Goal: Find specific page/section: Find specific page/section

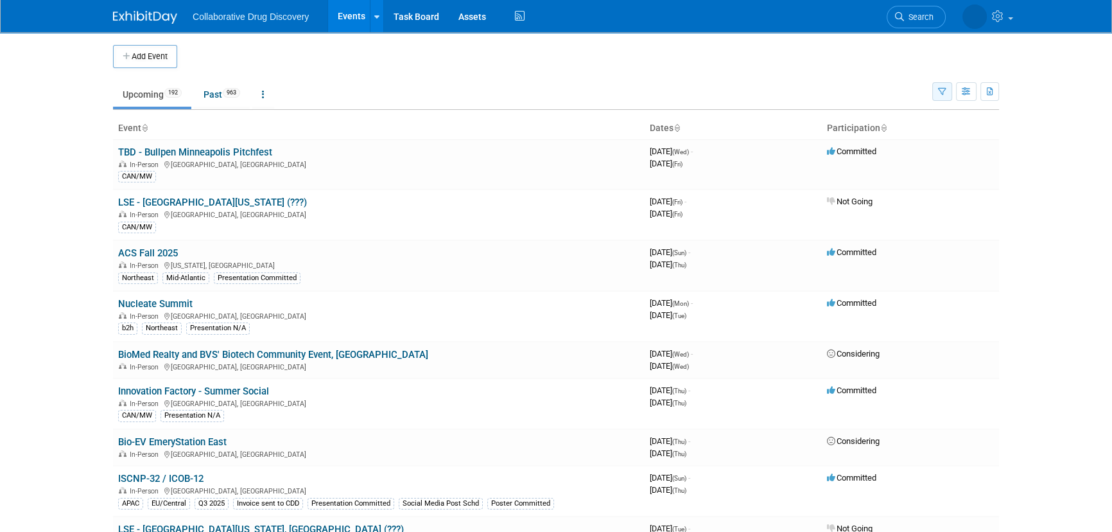
click at [944, 91] on icon "button" at bounding box center [942, 92] width 8 height 8
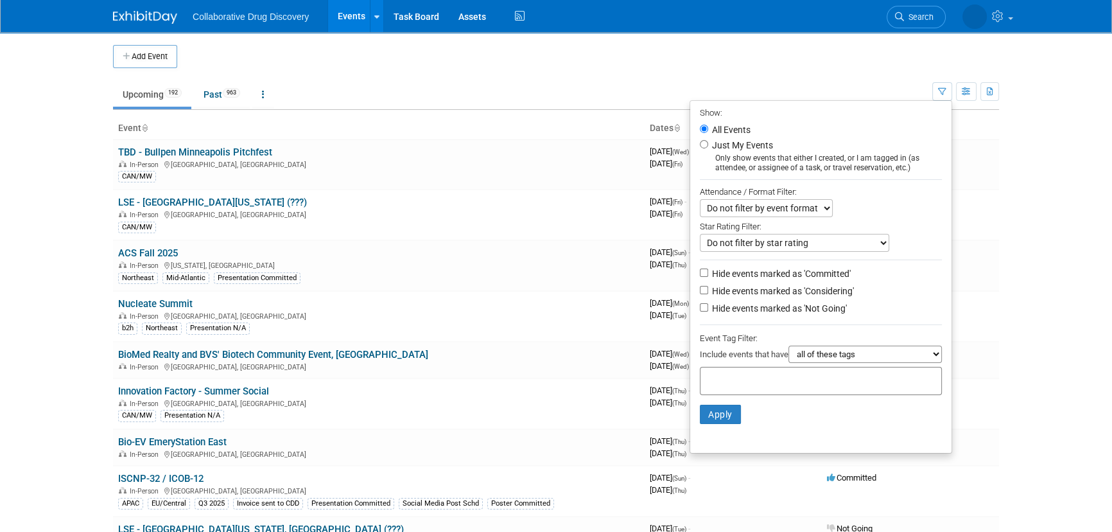
click at [763, 294] on label "Hide events marked as 'Considering'" at bounding box center [782, 290] width 144 height 13
click at [708, 294] on input "Hide events marked as 'Considering'" at bounding box center [704, 290] width 8 height 8
checkbox input "true"
click at [763, 305] on label "Hide events marked as 'Not Going'" at bounding box center [778, 308] width 137 height 13
click at [708, 305] on input "Hide events marked as 'Not Going'" at bounding box center [704, 307] width 8 height 8
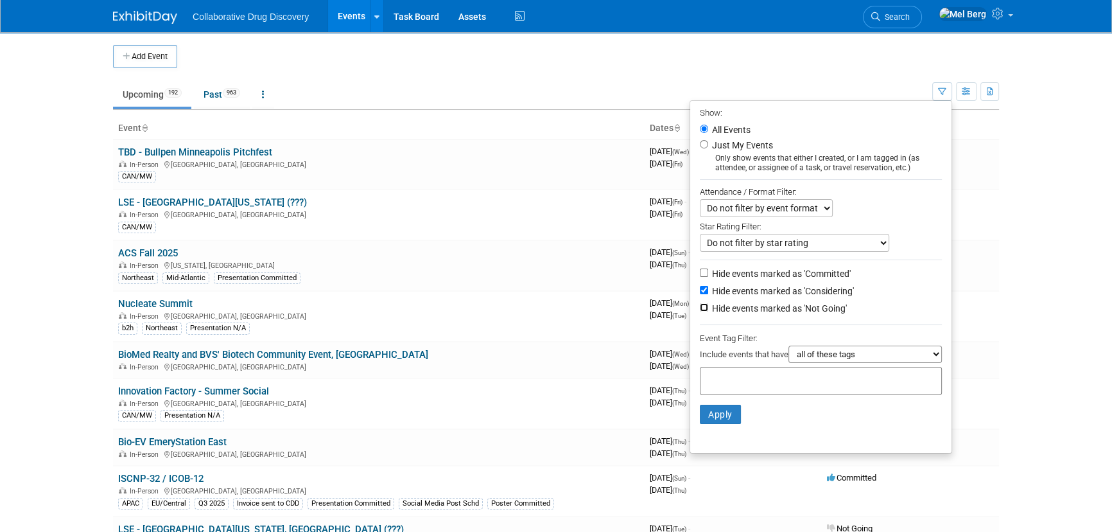
checkbox input "true"
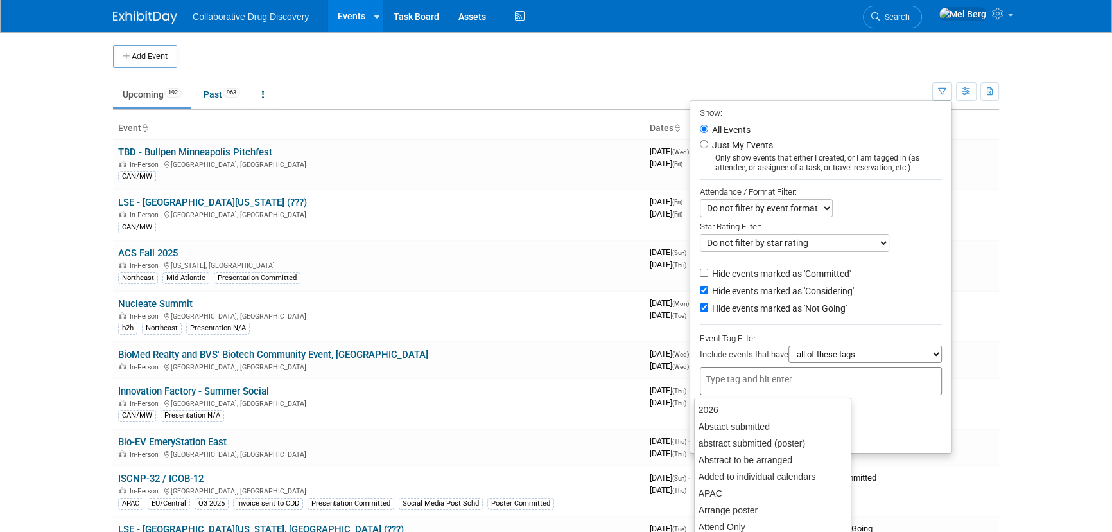
drag, startPoint x: 750, startPoint y: 385, endPoint x: 742, endPoint y: 361, distance: 25.2
click at [750, 384] on input "text" at bounding box center [757, 378] width 103 height 13
type input "EU"
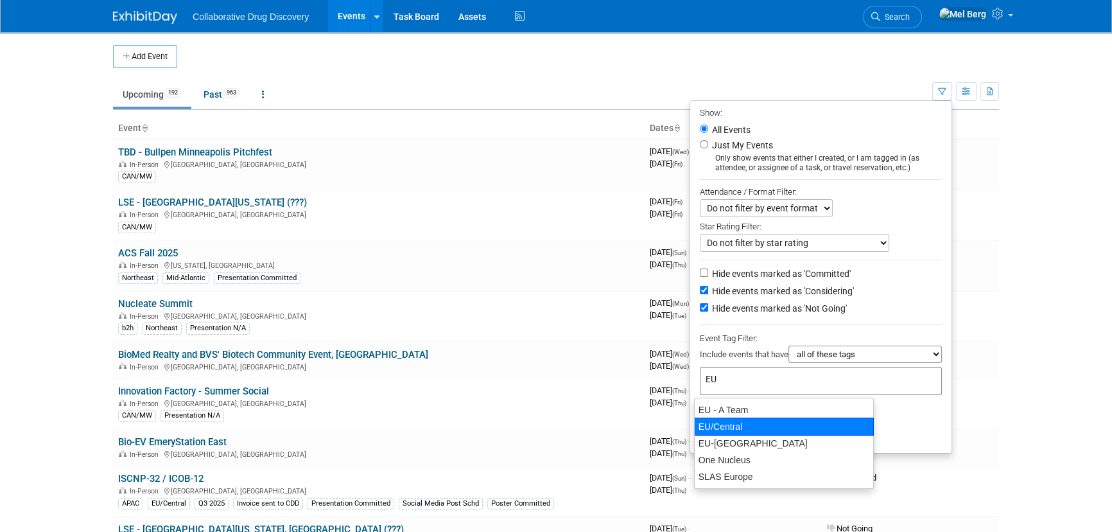
click at [736, 421] on div "EU/Central" at bounding box center [784, 426] width 180 height 18
type input "EU/Central"
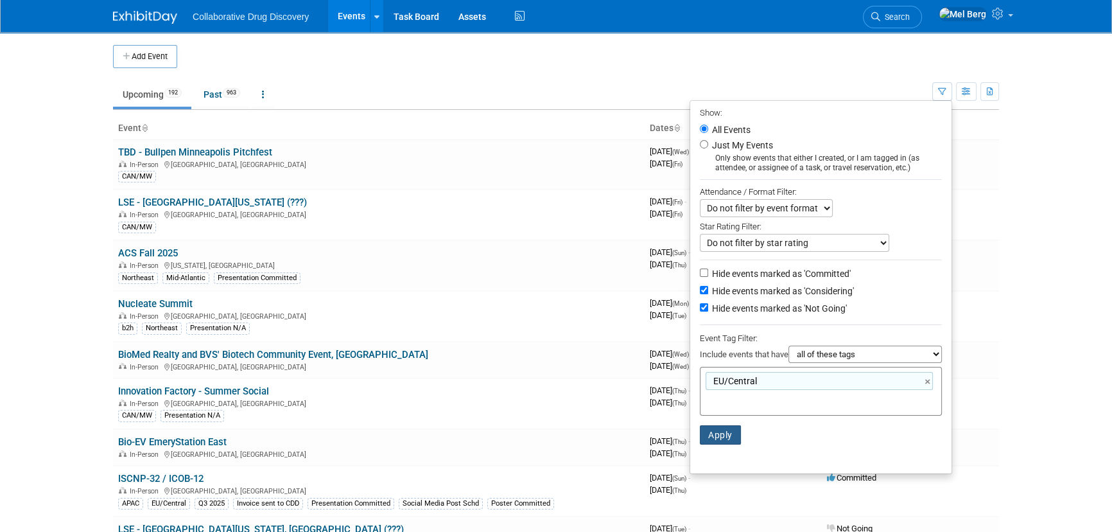
click at [711, 442] on button "Apply" at bounding box center [720, 434] width 41 height 19
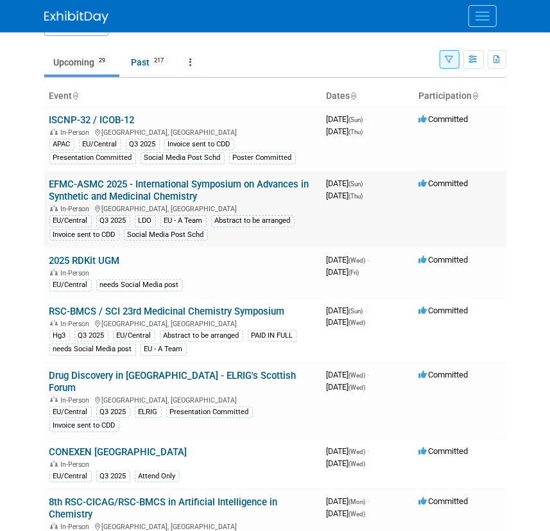
scroll to position [58, 0]
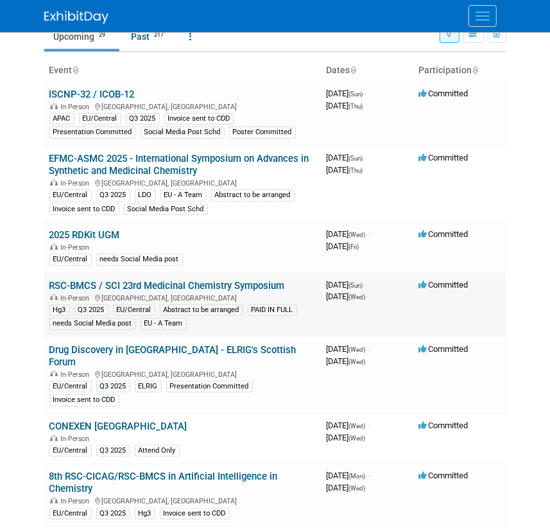
drag, startPoint x: 46, startPoint y: 284, endPoint x: 283, endPoint y: 277, distance: 236.4
click at [283, 280] on td "RSC-BMCS / SCI 23rd Medicinal Chemistry Symposium In-Person [GEOGRAPHIC_DATA], …" at bounding box center [182, 305] width 277 height 64
copy link "RSC-BMCS / SCI 23rd Medicinal Chemistry Symposium"
copy link "Drug Discovery in [GEOGRAPHIC_DATA] - ELRIG's Scottish Forum"
drag, startPoint x: 275, startPoint y: 347, endPoint x: 44, endPoint y: 352, distance: 231.8
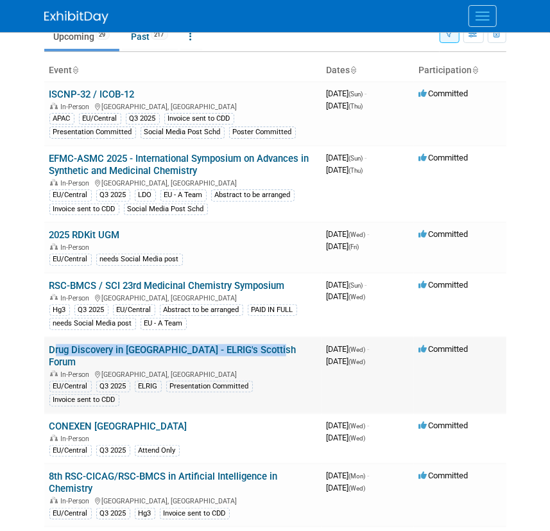
click at [44, 352] on td "Drug Discovery in [GEOGRAPHIC_DATA] - ELRIG's Scottish Forum In-Person [GEOGRAP…" at bounding box center [182, 375] width 277 height 76
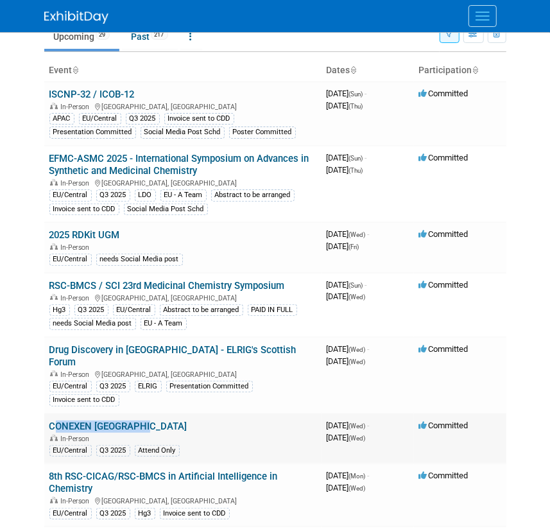
copy link "CONEXEN [GEOGRAPHIC_DATA]"
drag, startPoint x: 150, startPoint y: 407, endPoint x: 49, endPoint y: 411, distance: 100.9
click at [49, 414] on td "CONEXEN [GEOGRAPHIC_DATA] In-Person EU/Central Q3 2025 Attend Only" at bounding box center [182, 439] width 277 height 51
